Goal: Information Seeking & Learning: Learn about a topic

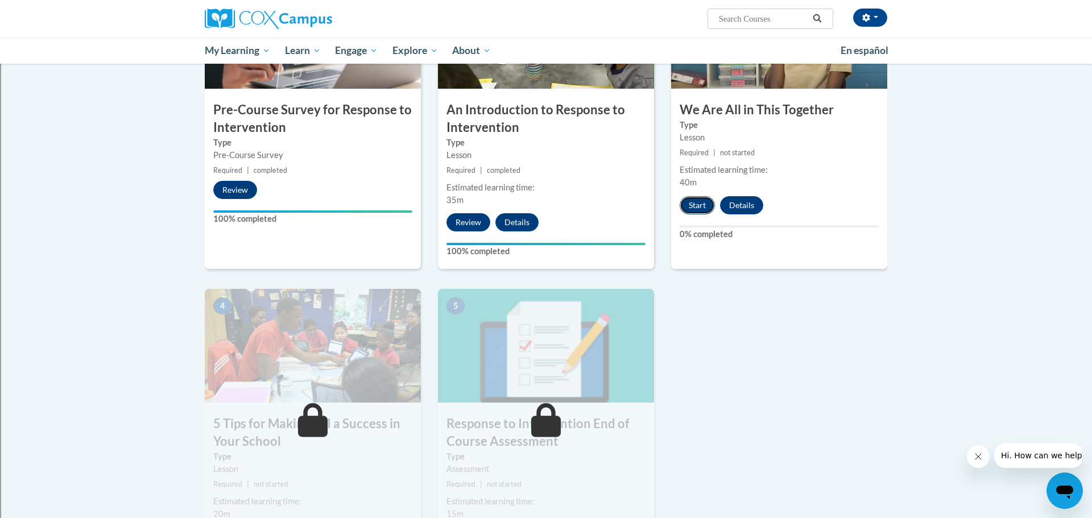
click at [696, 197] on button "Start" at bounding box center [697, 205] width 35 height 18
